Goal: Find contact information: Find contact information

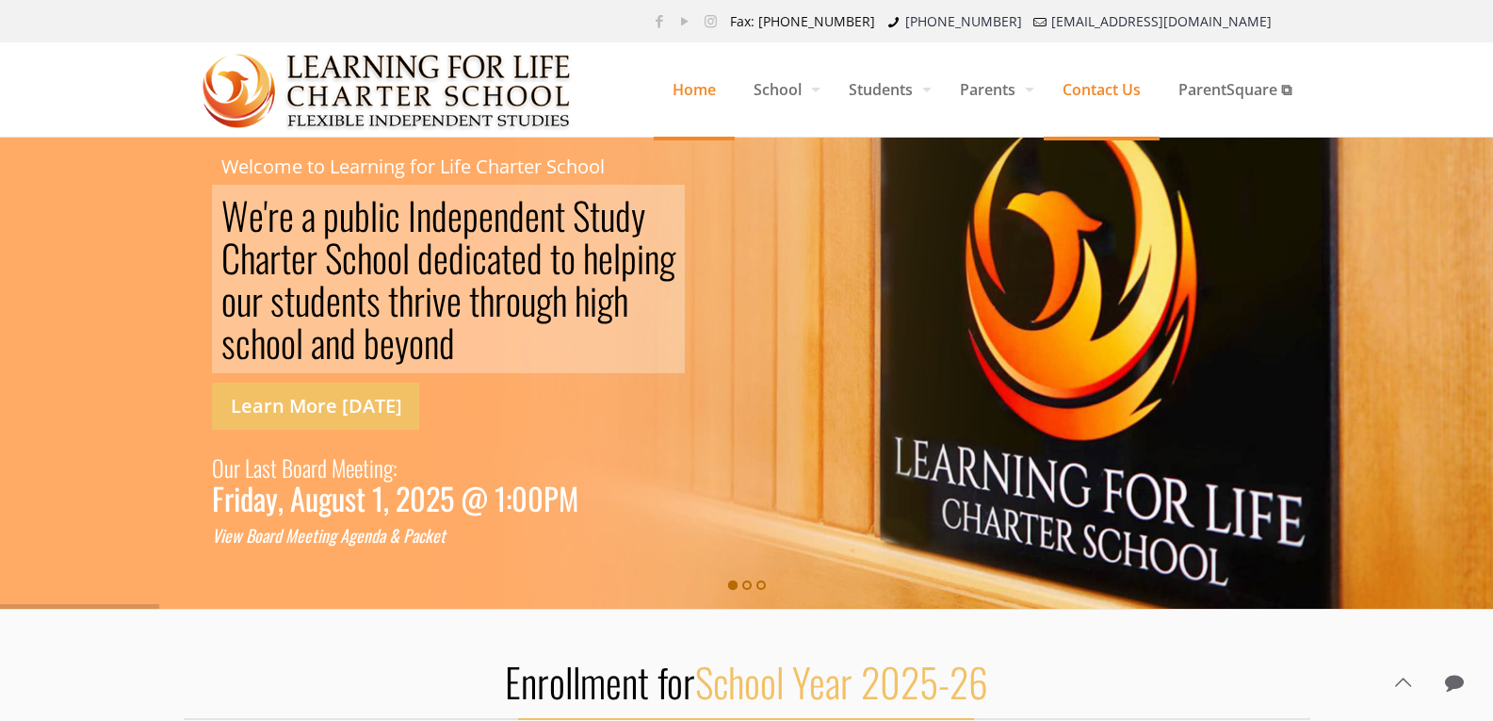
click at [1084, 84] on span "Contact Us" at bounding box center [1102, 89] width 116 height 57
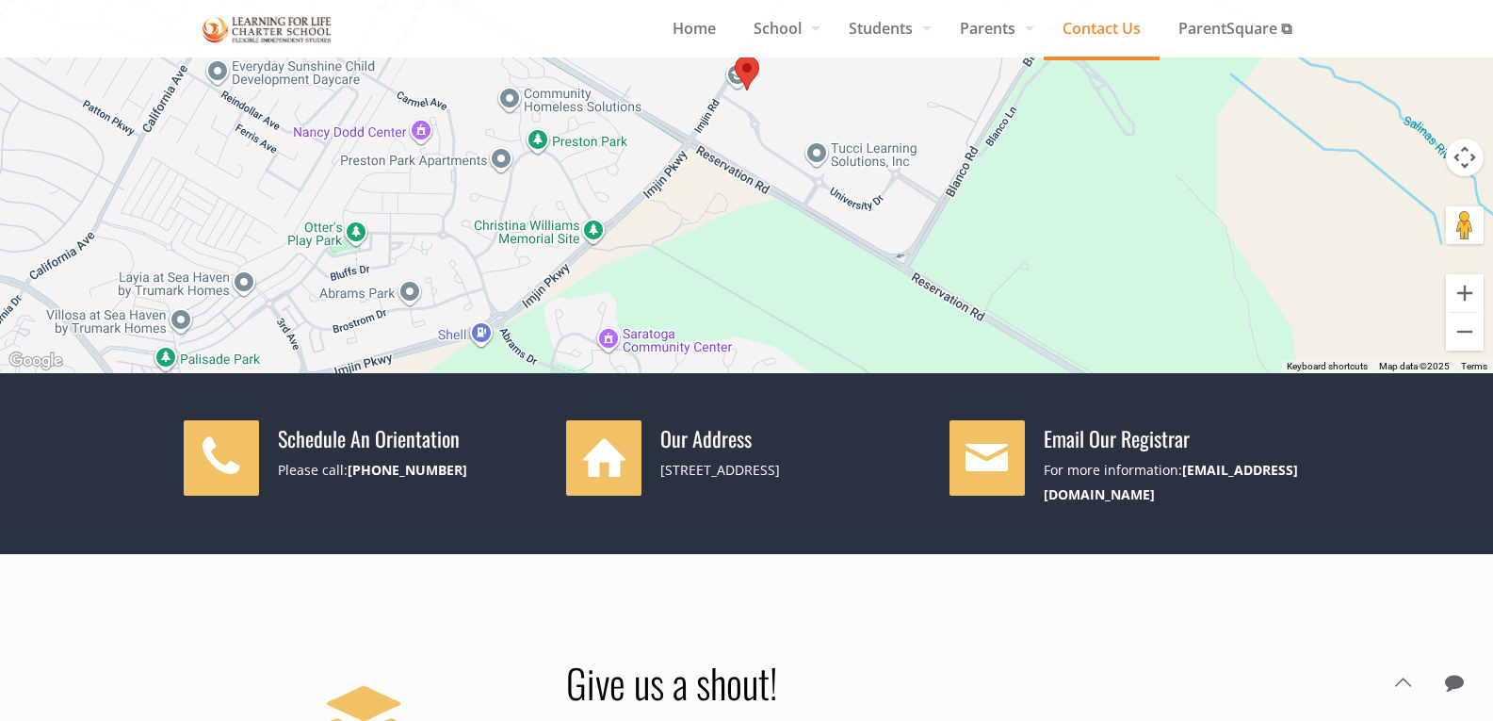
scroll to position [328, 0]
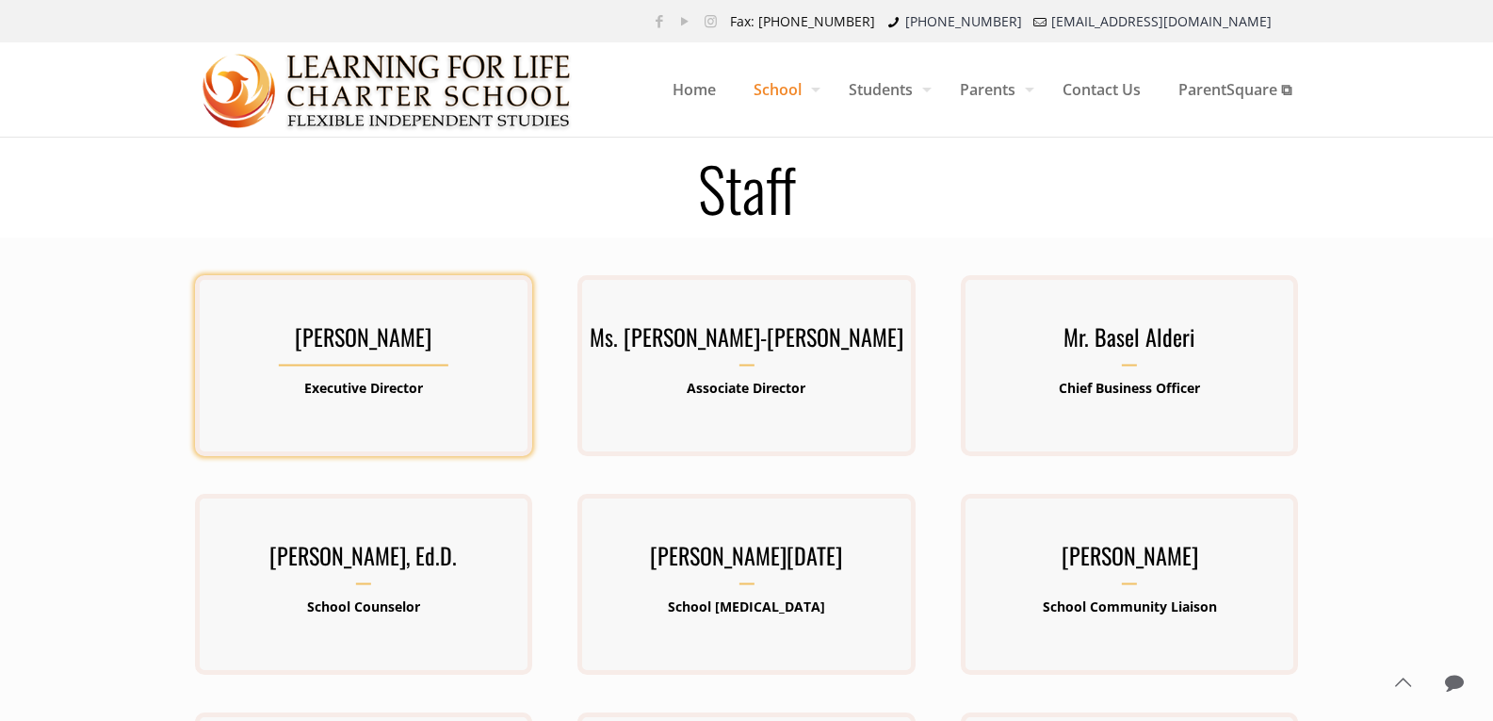
click at [348, 342] on h3 "[PERSON_NAME]" at bounding box center [363, 341] width 337 height 49
click at [395, 390] on b "Executive Director" at bounding box center [363, 388] width 119 height 18
click at [414, 348] on h3 "[PERSON_NAME]" at bounding box center [363, 341] width 337 height 49
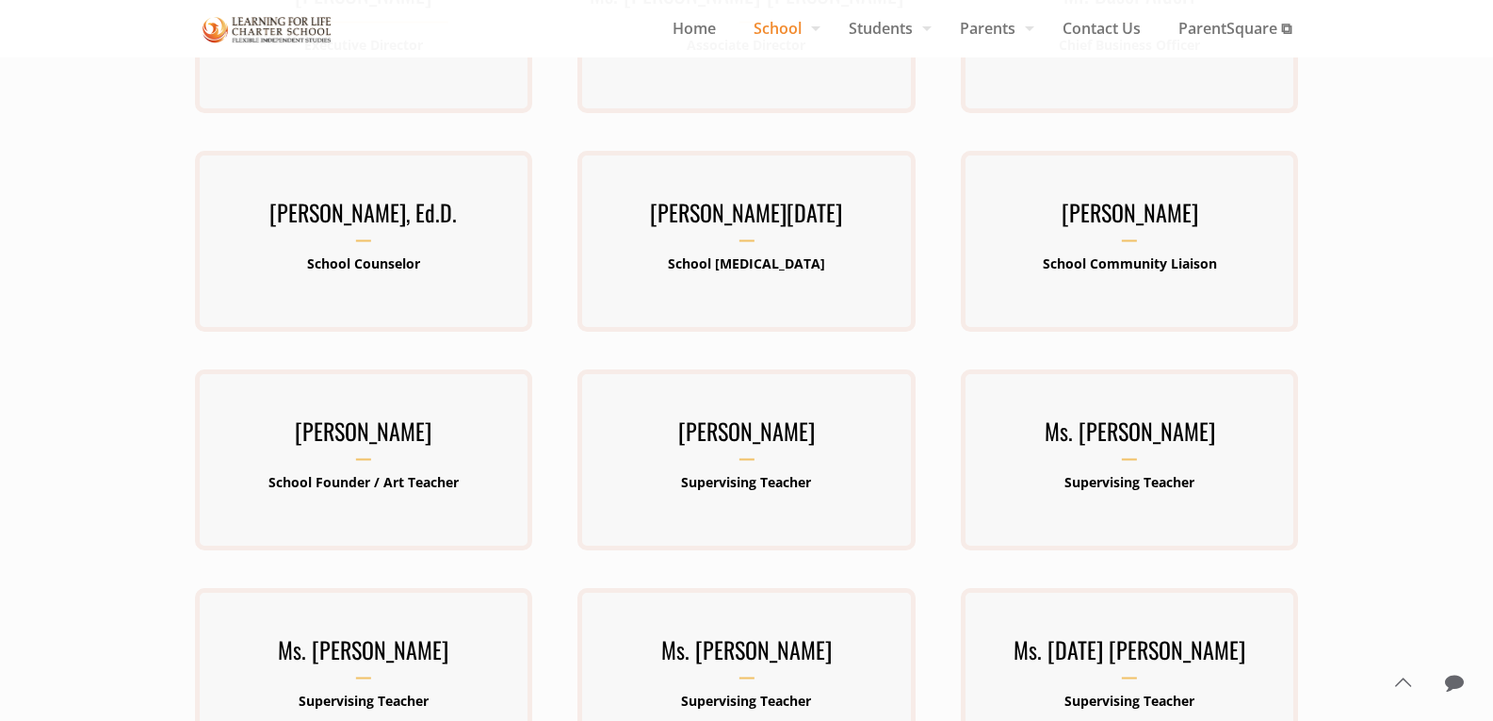
scroll to position [188, 0]
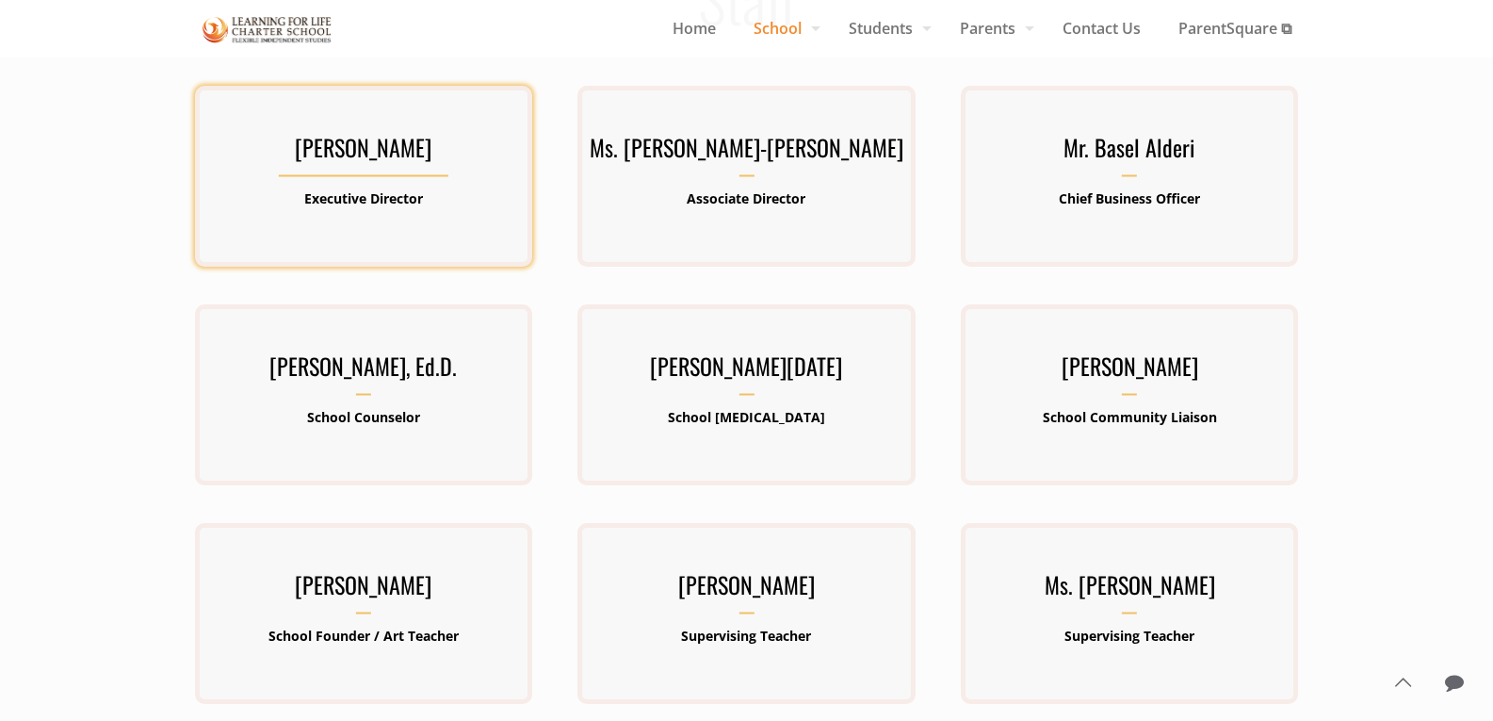
click at [335, 136] on h3 "[PERSON_NAME]" at bounding box center [363, 152] width 337 height 49
